Goal: Find specific page/section: Find specific page/section

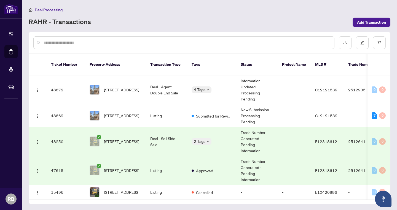
click at [128, 139] on span "[STREET_ADDRESS]" at bounding box center [121, 142] width 35 height 6
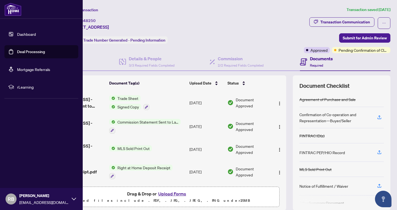
click at [26, 51] on link "Deal Processing" at bounding box center [31, 51] width 28 height 5
